Goal: Task Accomplishment & Management: Complete application form

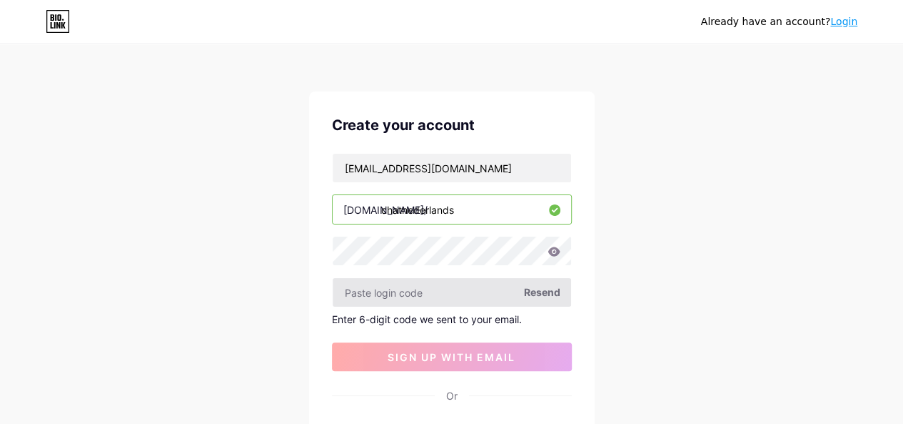
click at [469, 286] on input "text" at bounding box center [452, 292] width 239 height 29
click at [553, 288] on span "Resend" at bounding box center [542, 291] width 36 height 15
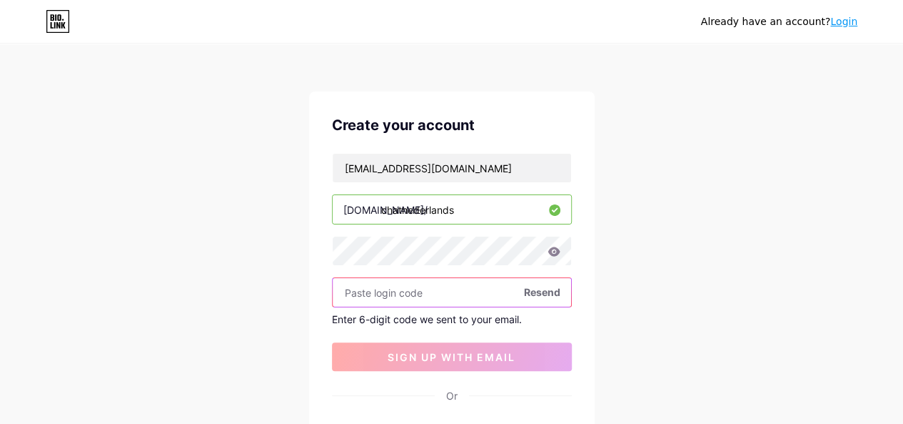
paste input "907792"
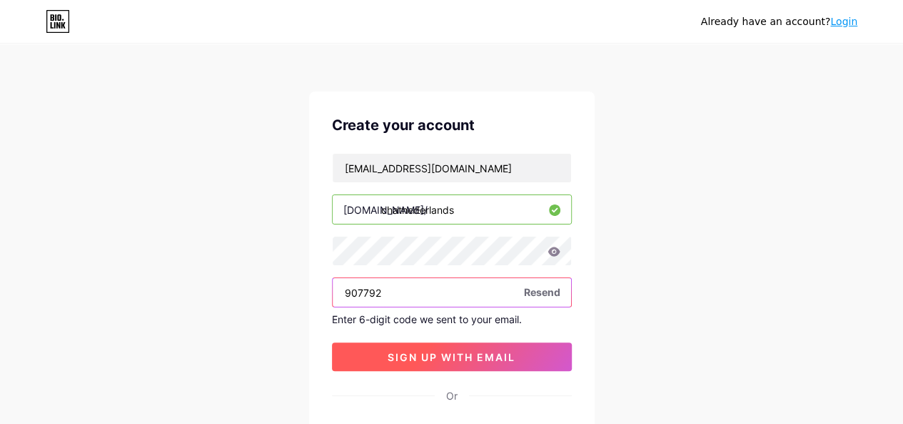
type input "907792"
click at [496, 345] on button "sign up with email" at bounding box center [452, 356] width 240 height 29
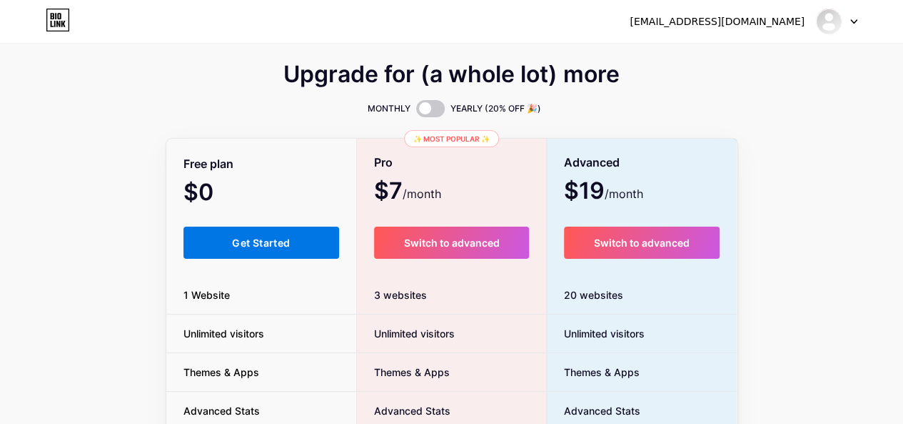
click at [210, 227] on button "Get Started" at bounding box center [262, 242] width 156 height 32
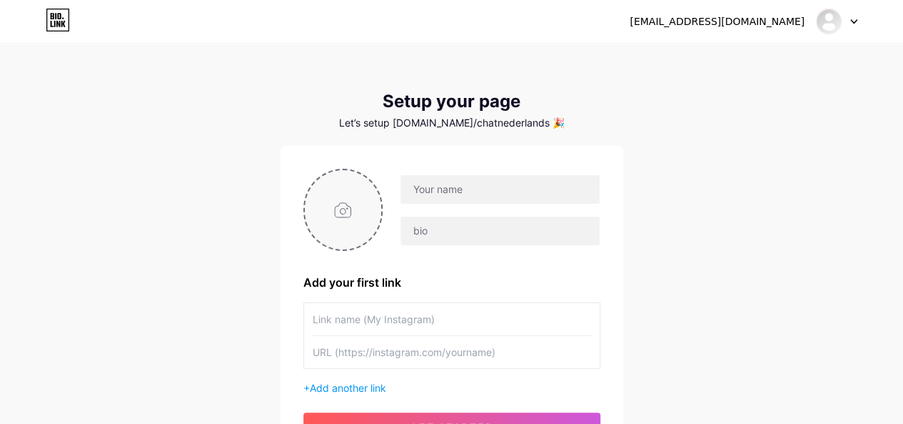
click at [350, 216] on input "file" at bounding box center [343, 209] width 77 height 79
type input "C:\fakepath\Chat-Chat-Nederlands.jpg"
click at [463, 192] on input "text" at bounding box center [500, 189] width 199 height 29
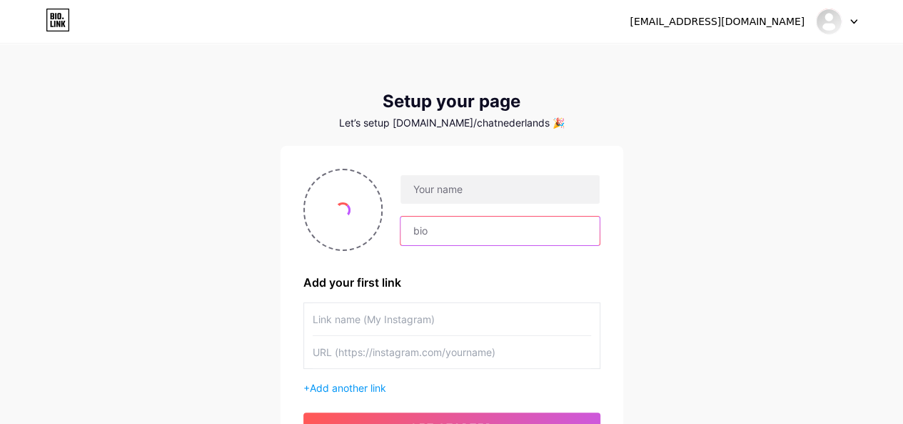
click at [471, 231] on input "text" at bounding box center [500, 230] width 199 height 29
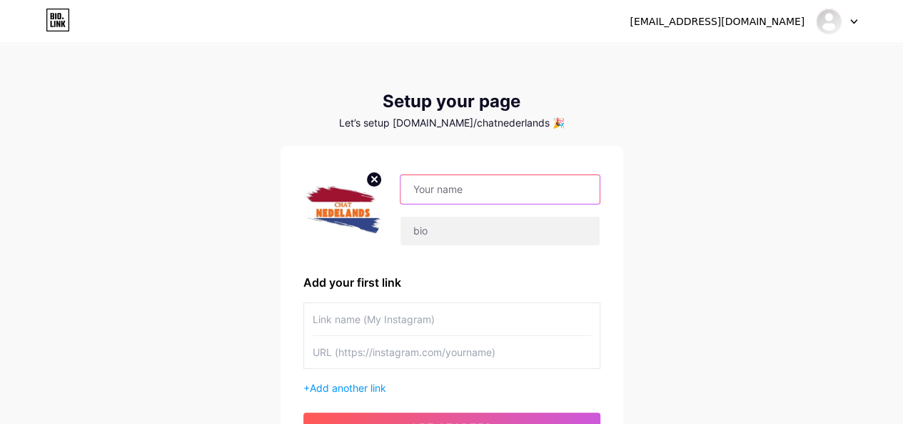
click at [479, 186] on input "text" at bounding box center [500, 189] width 199 height 29
